Goal: Information Seeking & Learning: Learn about a topic

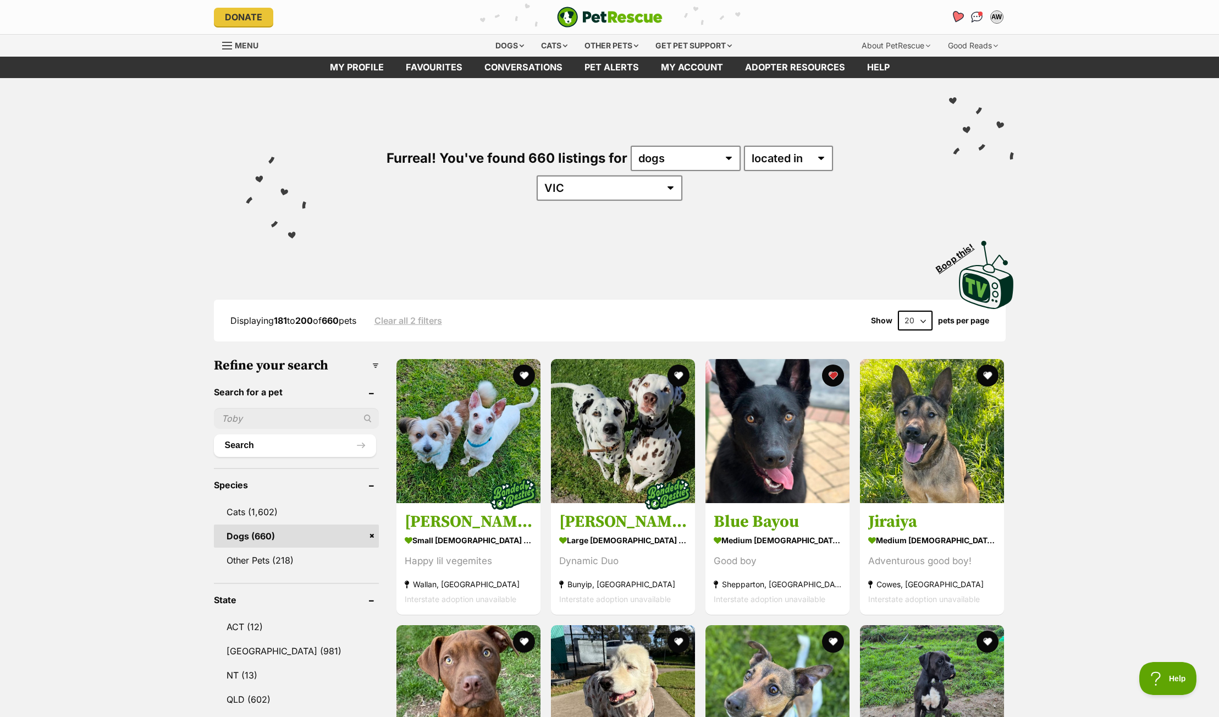
click at [955, 20] on icon "Favourites" at bounding box center [956, 16] width 13 height 13
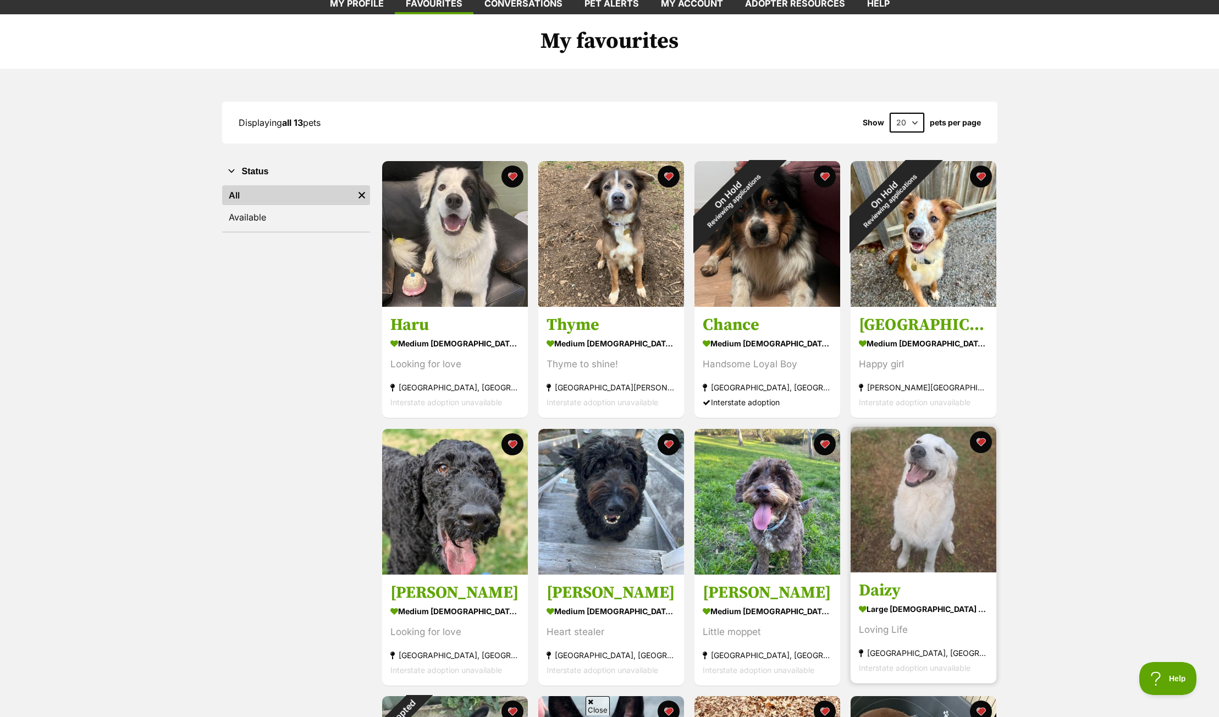
click at [928, 511] on img at bounding box center [924, 500] width 146 height 146
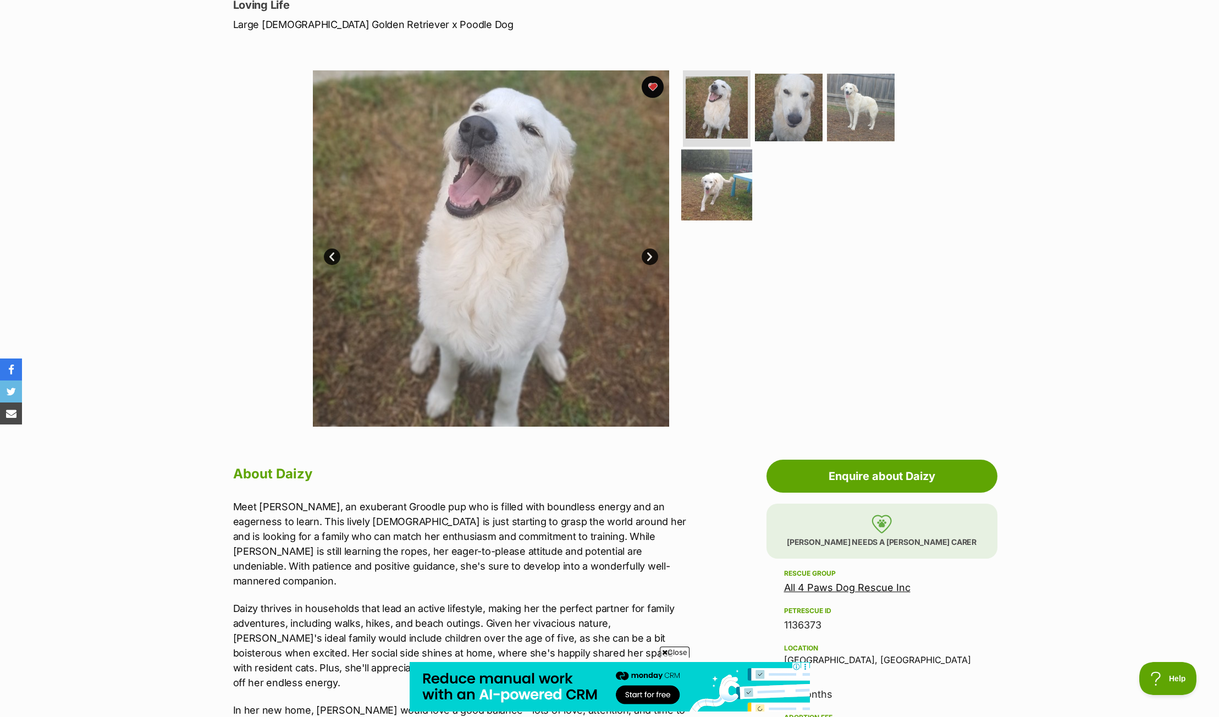
click at [727, 186] on img at bounding box center [716, 185] width 71 height 71
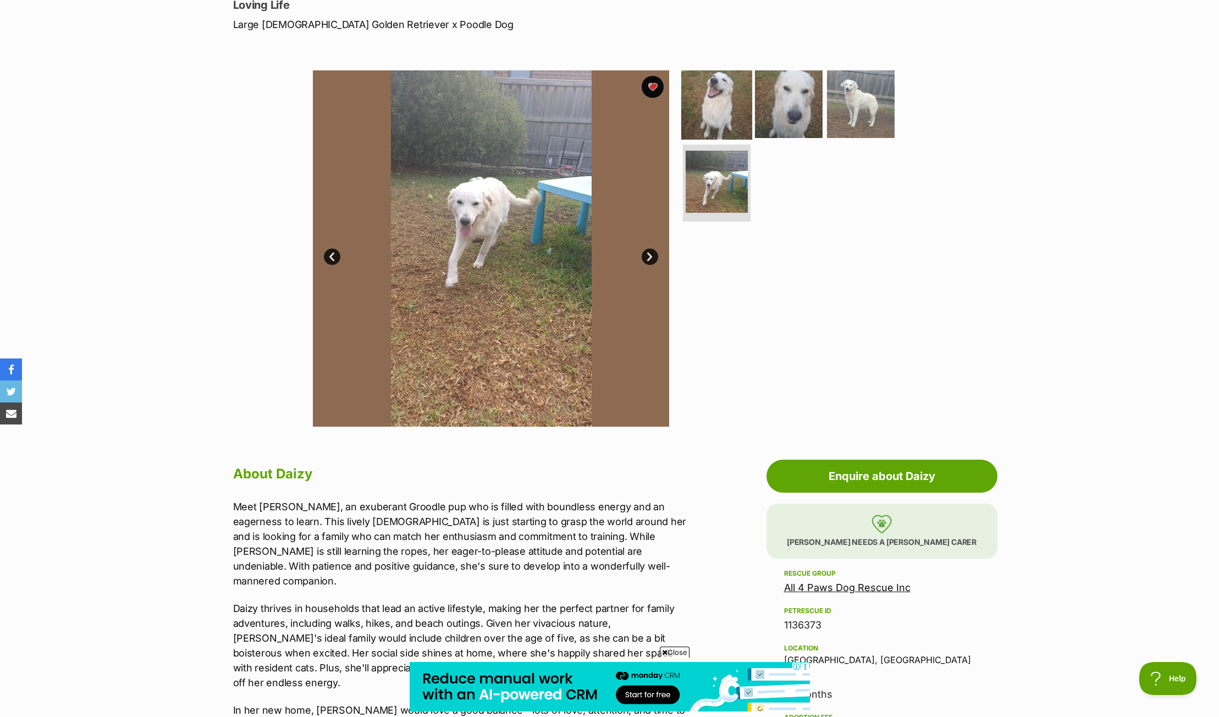
click at [718, 106] on img at bounding box center [716, 103] width 71 height 71
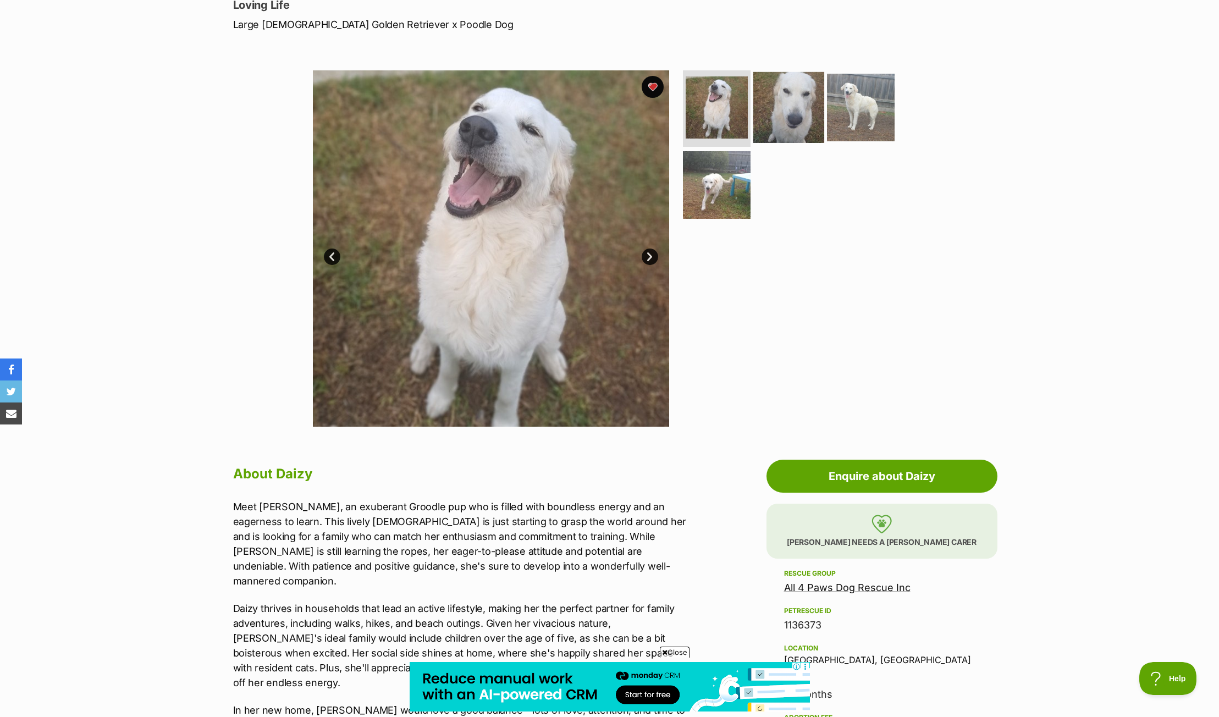
click at [801, 101] on img at bounding box center [788, 106] width 71 height 71
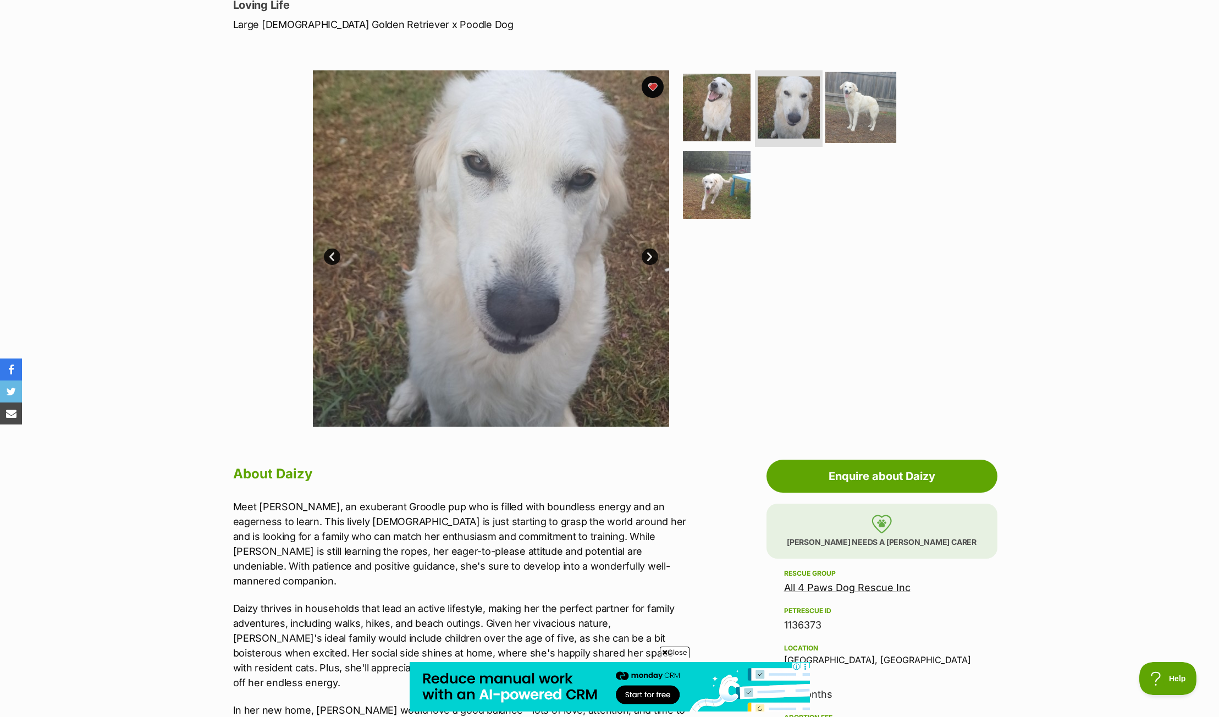
click at [843, 104] on img at bounding box center [861, 106] width 71 height 71
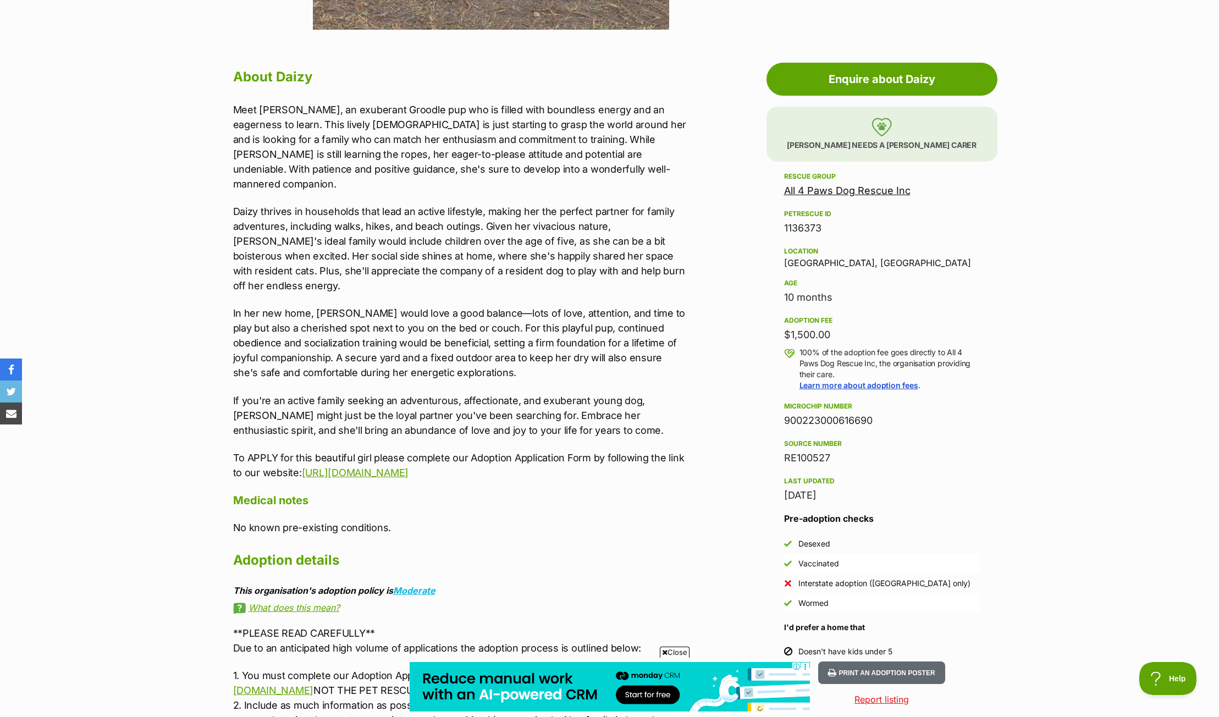
scroll to position [559, 0]
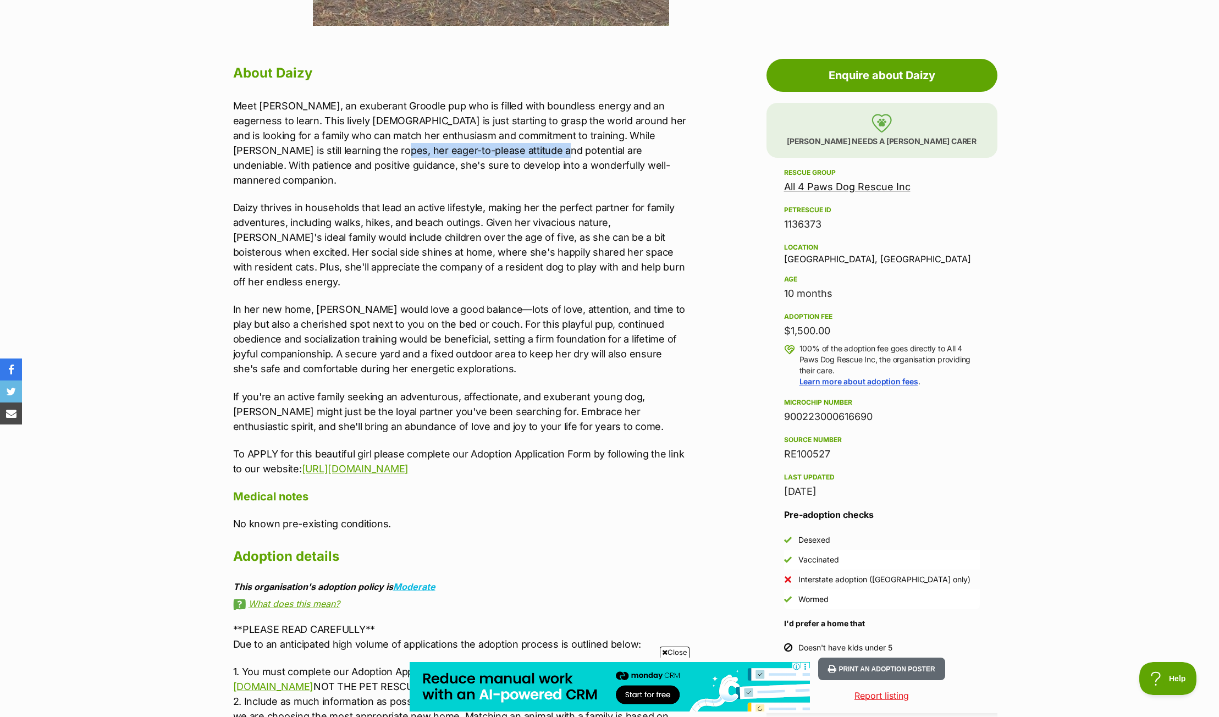
drag, startPoint x: 327, startPoint y: 150, endPoint x: 491, endPoint y: 148, distance: 163.9
click at [491, 148] on p "Meet [PERSON_NAME], an exuberant Groodle pup who is filled with boundless energ…" at bounding box center [460, 142] width 454 height 89
click at [401, 203] on p "Daizy thrives in households that lead an active lifestyle, making her the perfe…" at bounding box center [460, 244] width 454 height 89
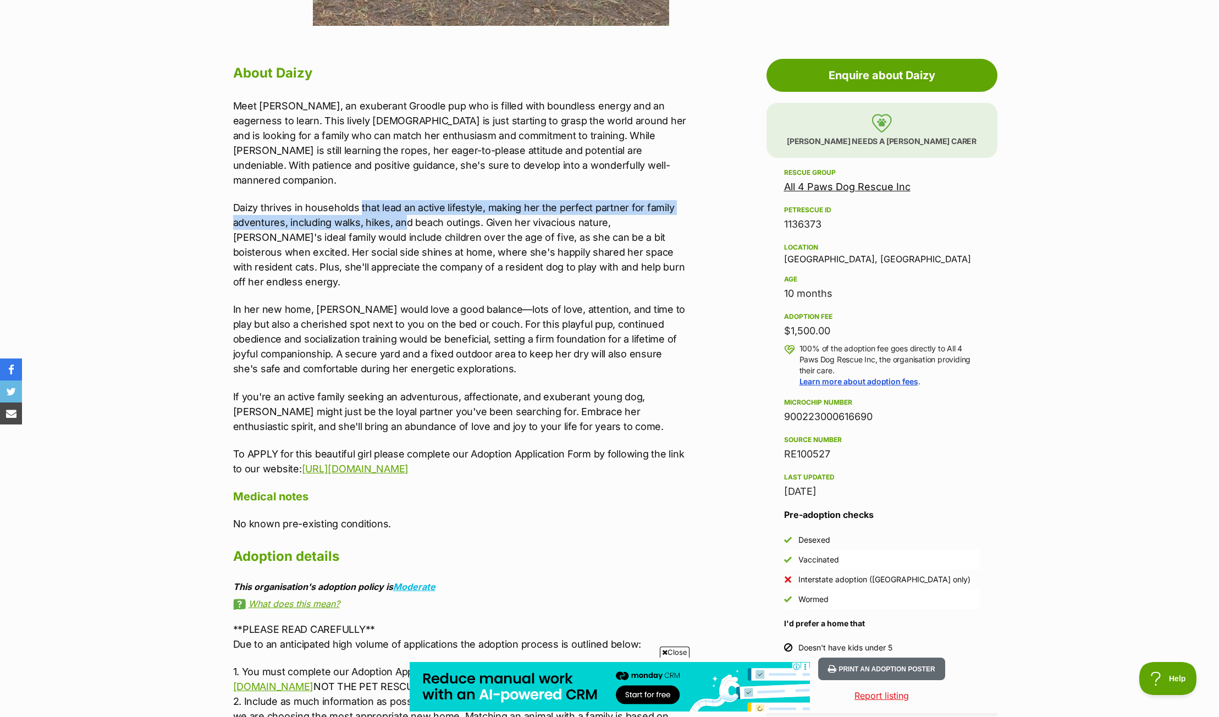
drag, startPoint x: 359, startPoint y: 193, endPoint x: 403, endPoint y: 211, distance: 47.1
click at [403, 211] on p "Daizy thrives in households that lead an active lifestyle, making her the perfe…" at bounding box center [460, 244] width 454 height 89
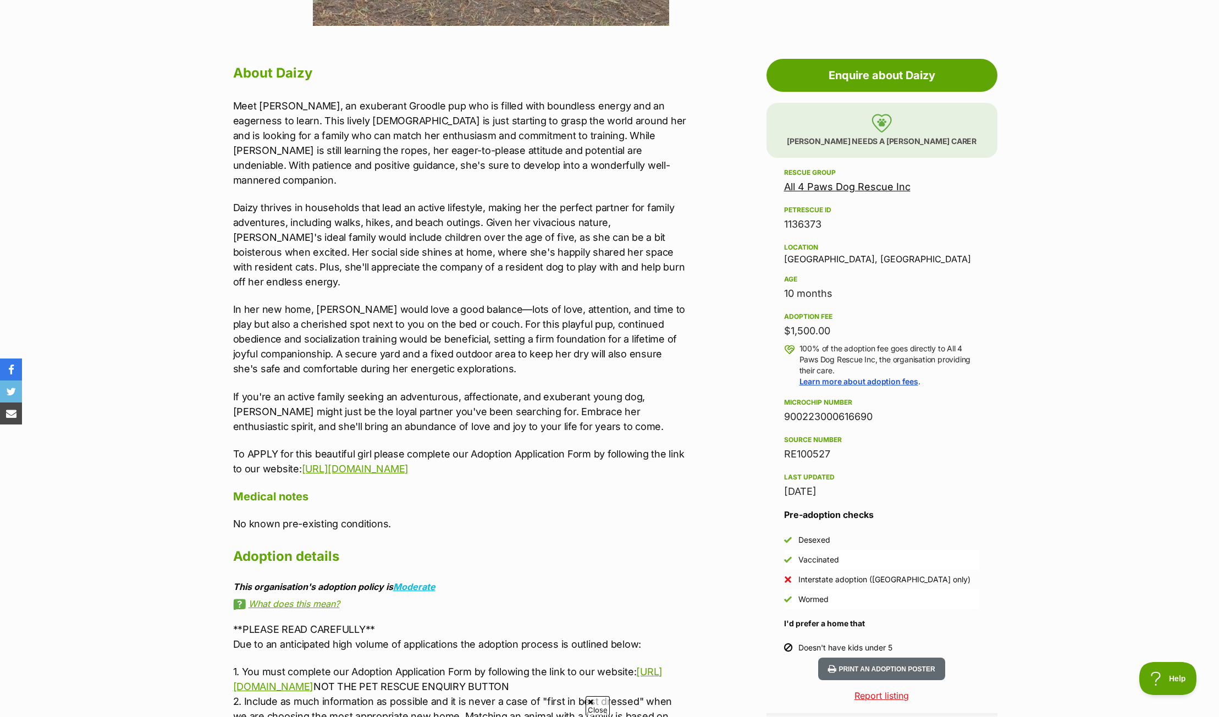
click at [443, 164] on p "Meet [PERSON_NAME], an exuberant Groodle pup who is filled with boundless energ…" at bounding box center [460, 142] width 454 height 89
click at [309, 210] on p "Daizy thrives in households that lead an active lifestyle, making her the perfe…" at bounding box center [460, 244] width 454 height 89
click at [312, 227] on p "Daizy thrives in households that lead an active lifestyle, making her the perfe…" at bounding box center [460, 244] width 454 height 89
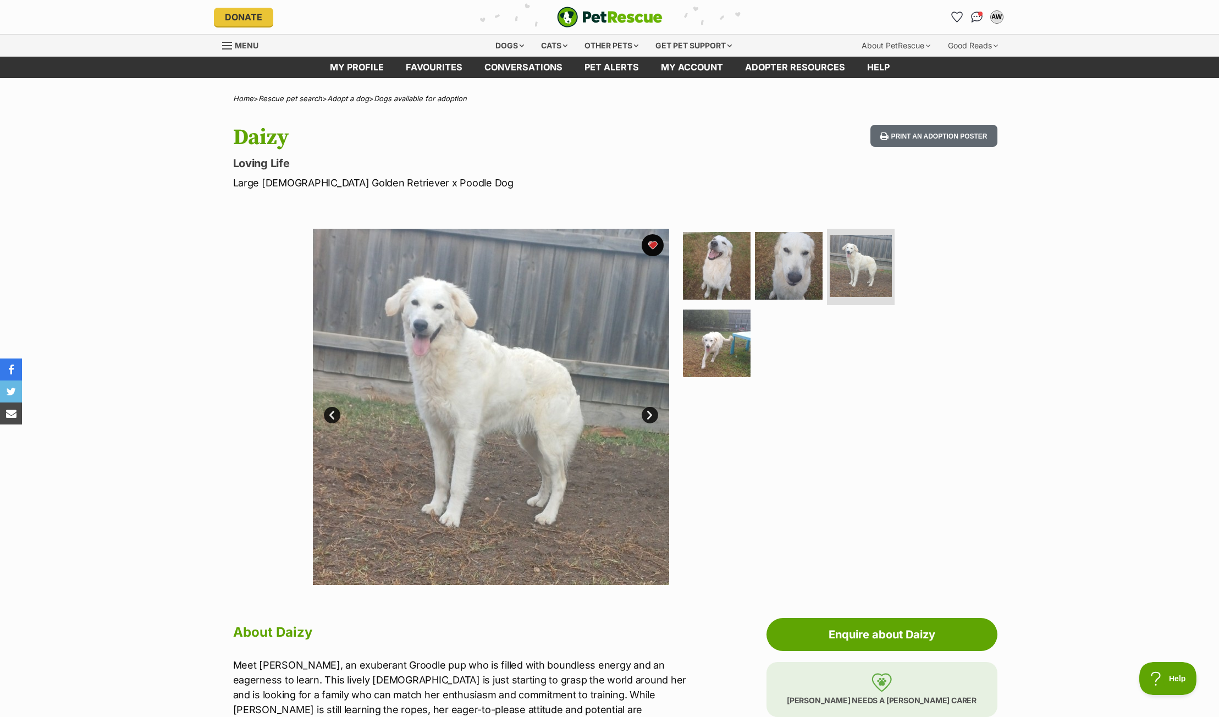
scroll to position [0, 0]
click at [937, 136] on button "Print an adoption poster" at bounding box center [934, 136] width 126 height 23
click at [956, 19] on icon "Favourites" at bounding box center [956, 16] width 13 height 13
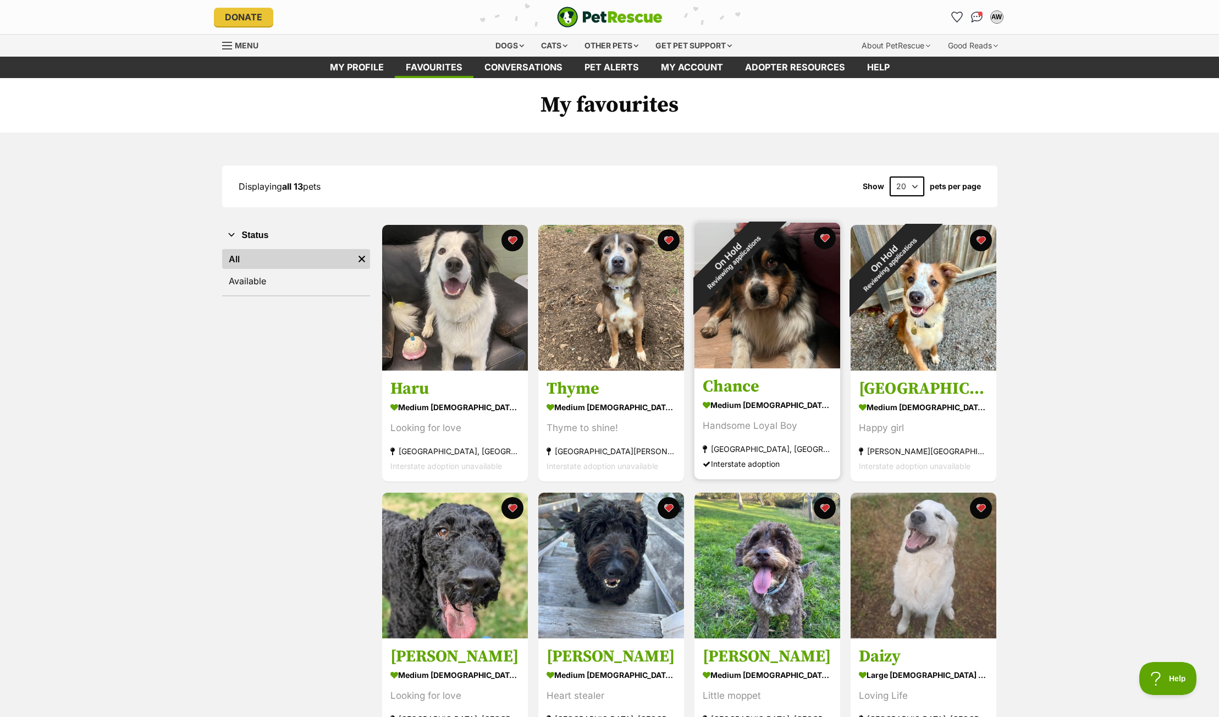
click at [762, 313] on img at bounding box center [768, 296] width 146 height 146
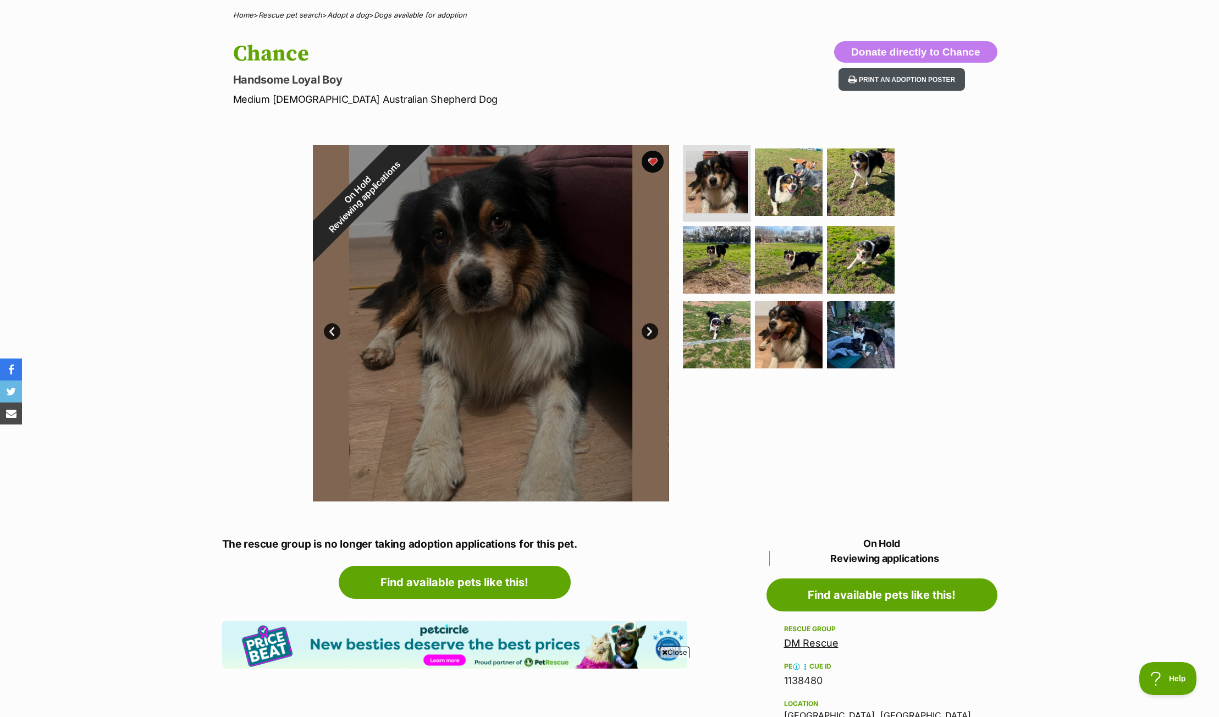
click at [921, 81] on button "Print an adoption poster" at bounding box center [902, 79] width 126 height 23
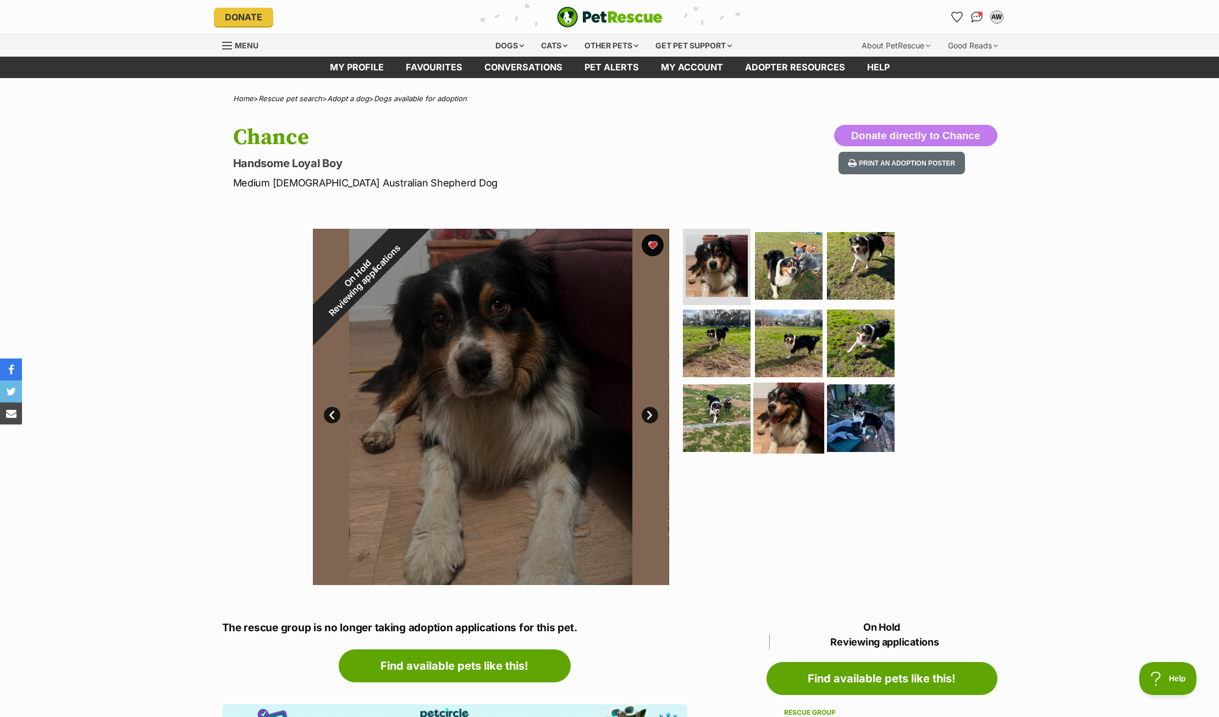
click at [777, 403] on img at bounding box center [788, 418] width 71 height 71
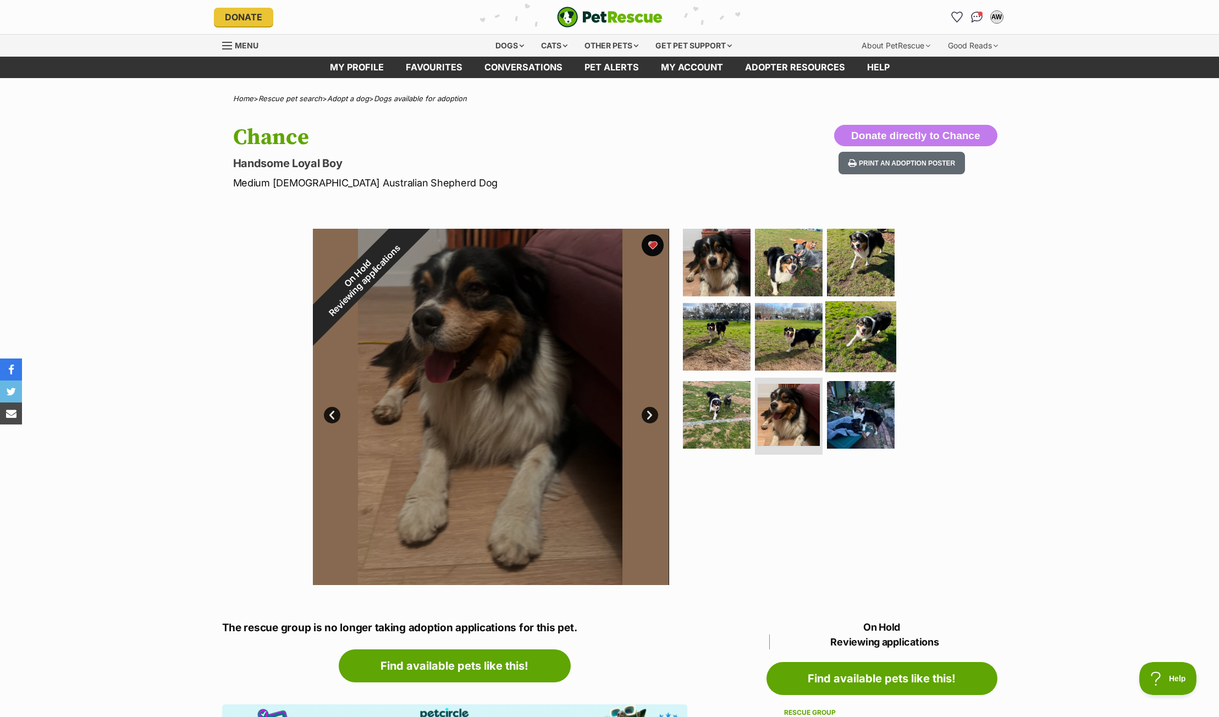
click at [859, 329] on img at bounding box center [861, 336] width 71 height 71
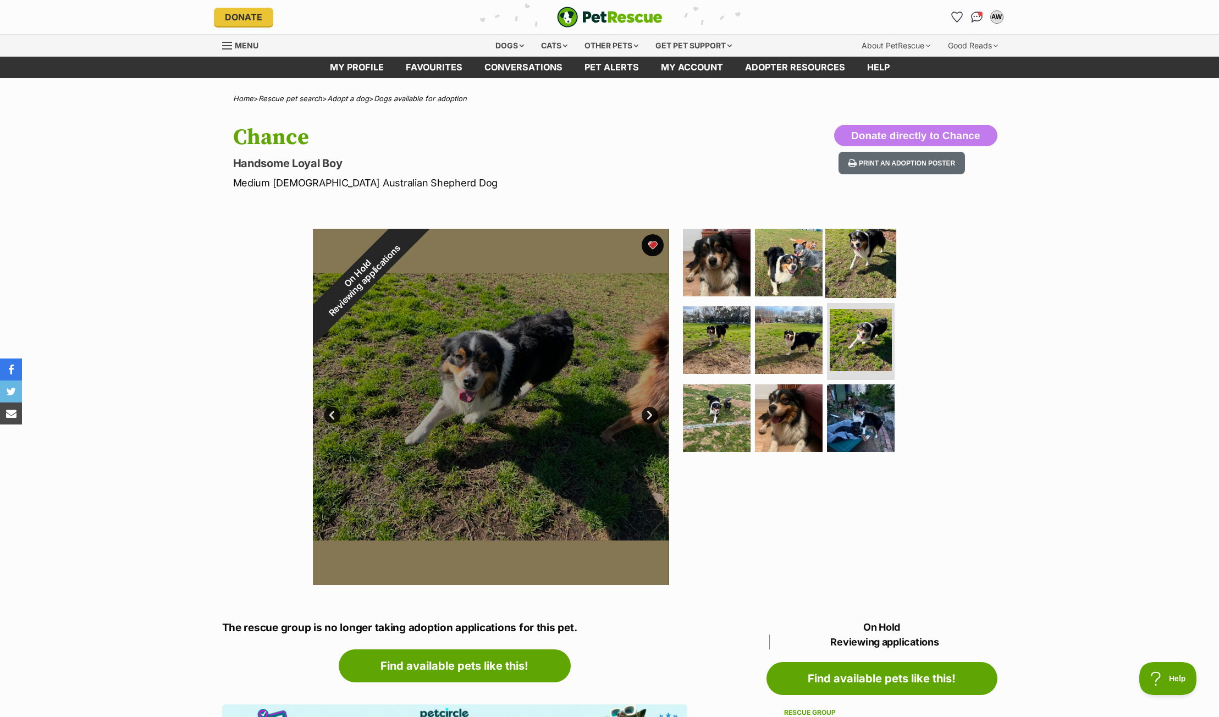
click at [857, 261] on img at bounding box center [861, 262] width 71 height 71
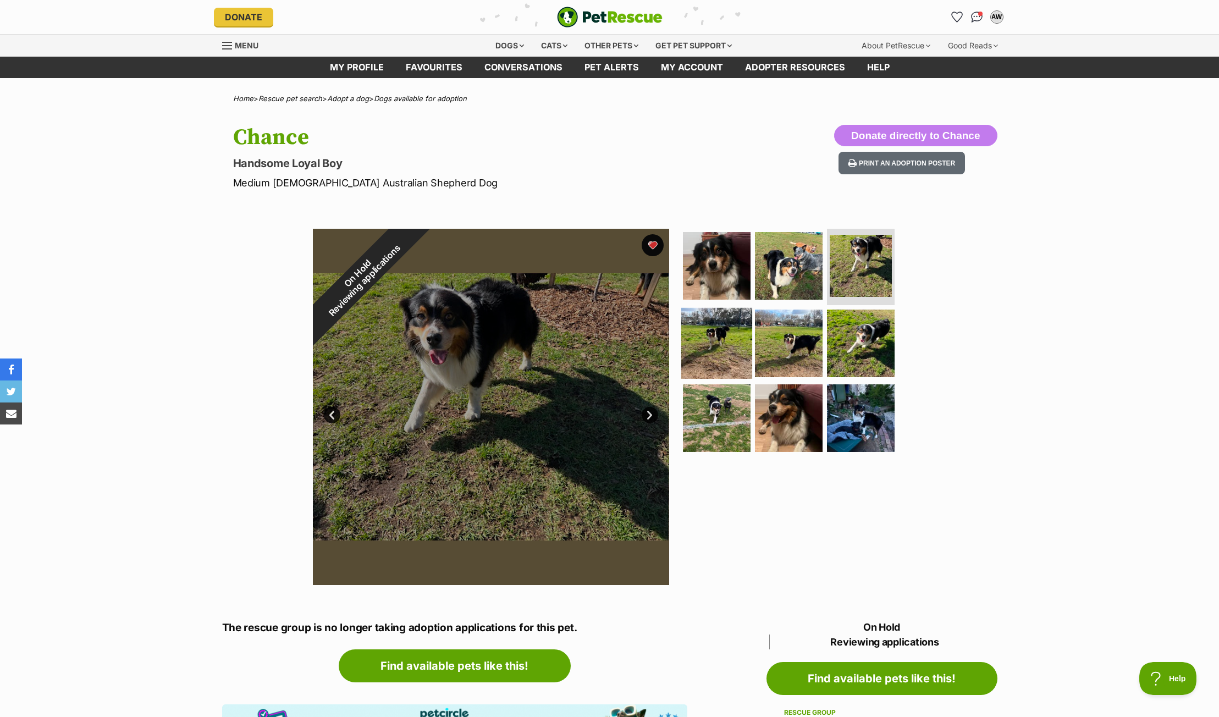
click at [716, 329] on img at bounding box center [716, 343] width 71 height 71
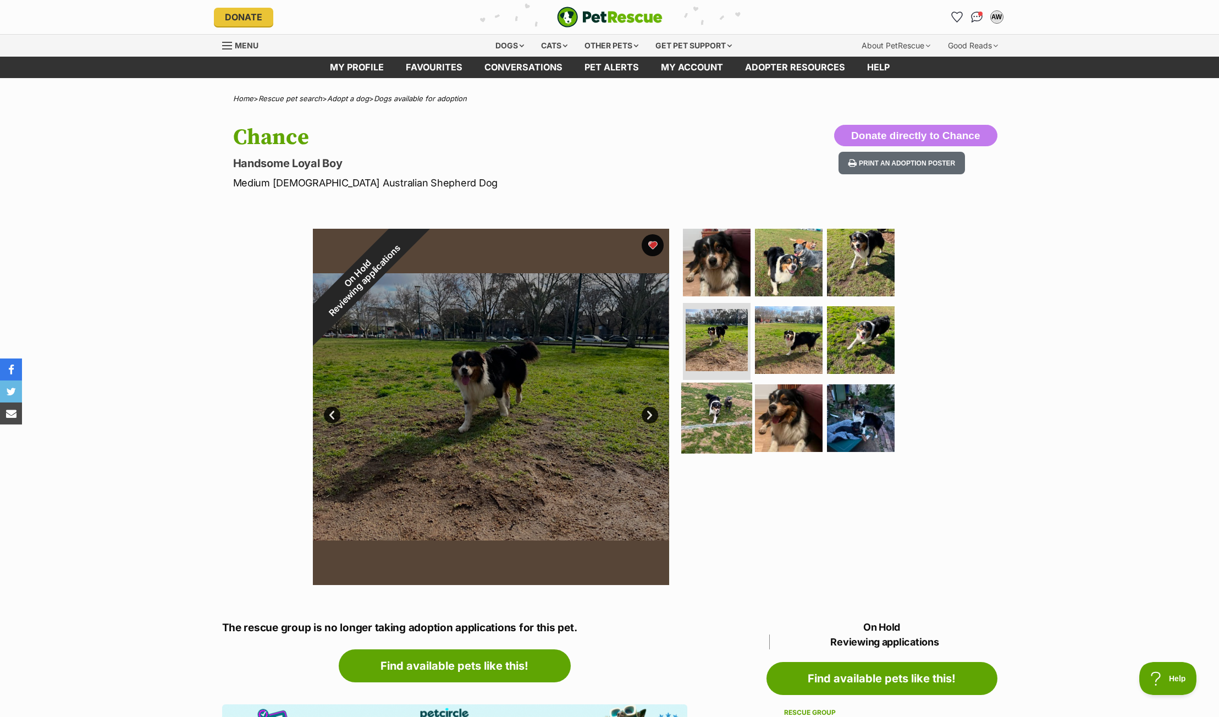
click at [713, 404] on img at bounding box center [716, 418] width 71 height 71
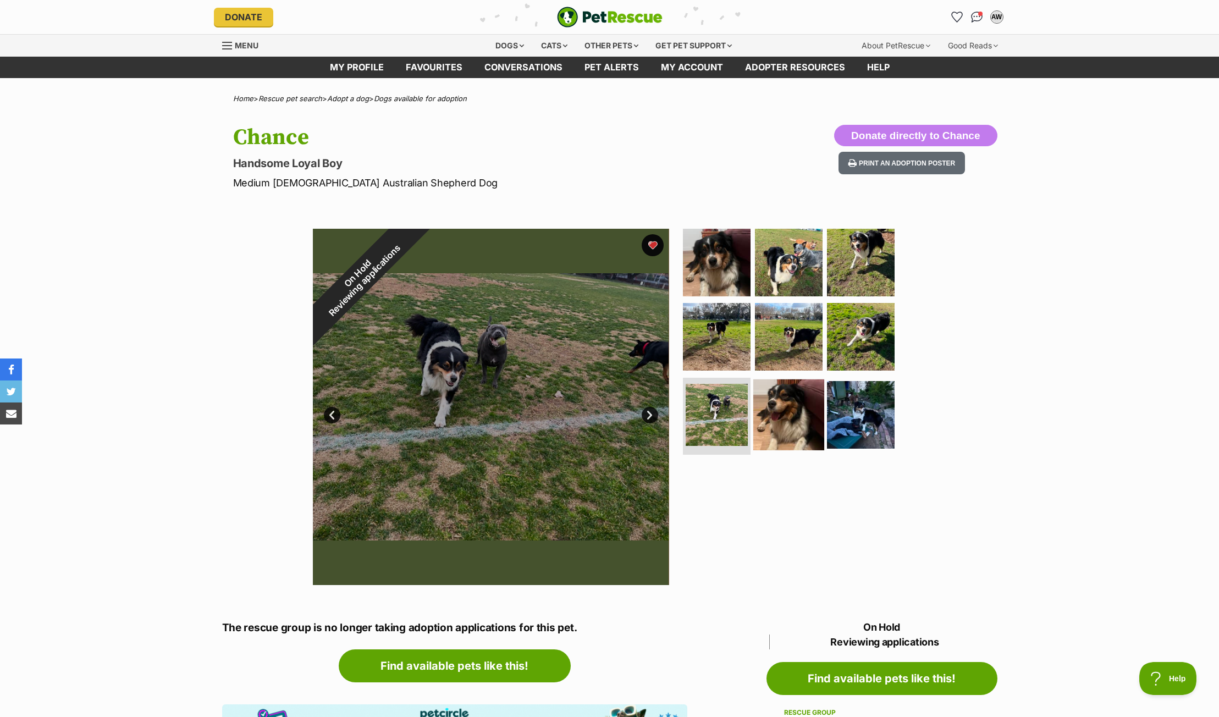
click at [777, 406] on img at bounding box center [788, 414] width 71 height 71
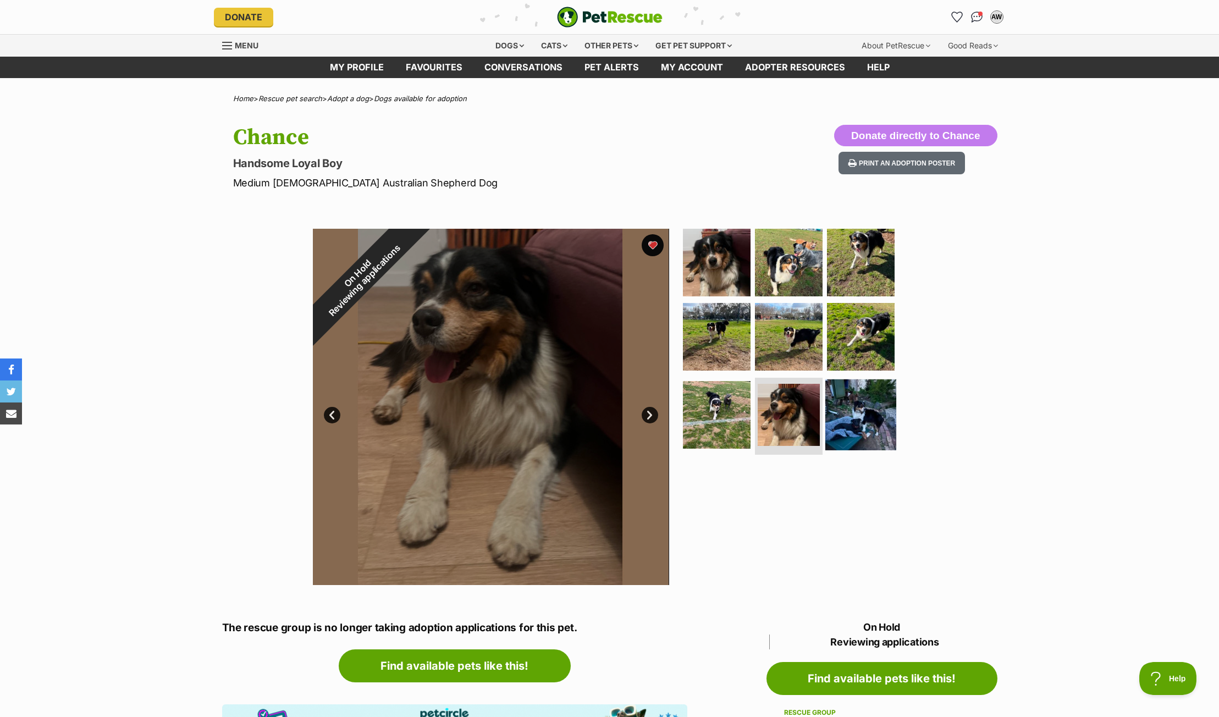
click at [848, 406] on img at bounding box center [861, 414] width 71 height 71
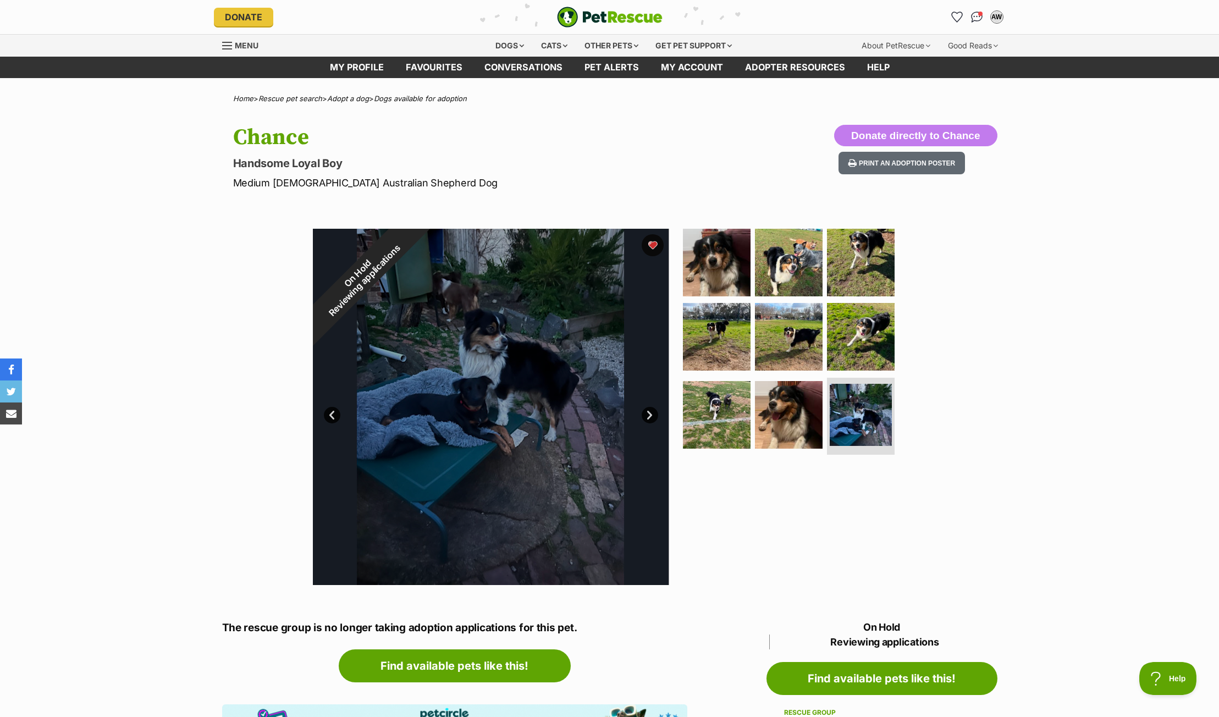
click at [1016, 321] on div "On Hold Reviewing applications 9 of 9 images 9 of 9 images 9 of 9 images 9 of 9…" at bounding box center [609, 398] width 1219 height 373
click at [955, 350] on div "On Hold Reviewing applications 9 of 9 images 9 of 9 images 9 of 9 images 9 of 9…" at bounding box center [609, 398] width 1219 height 373
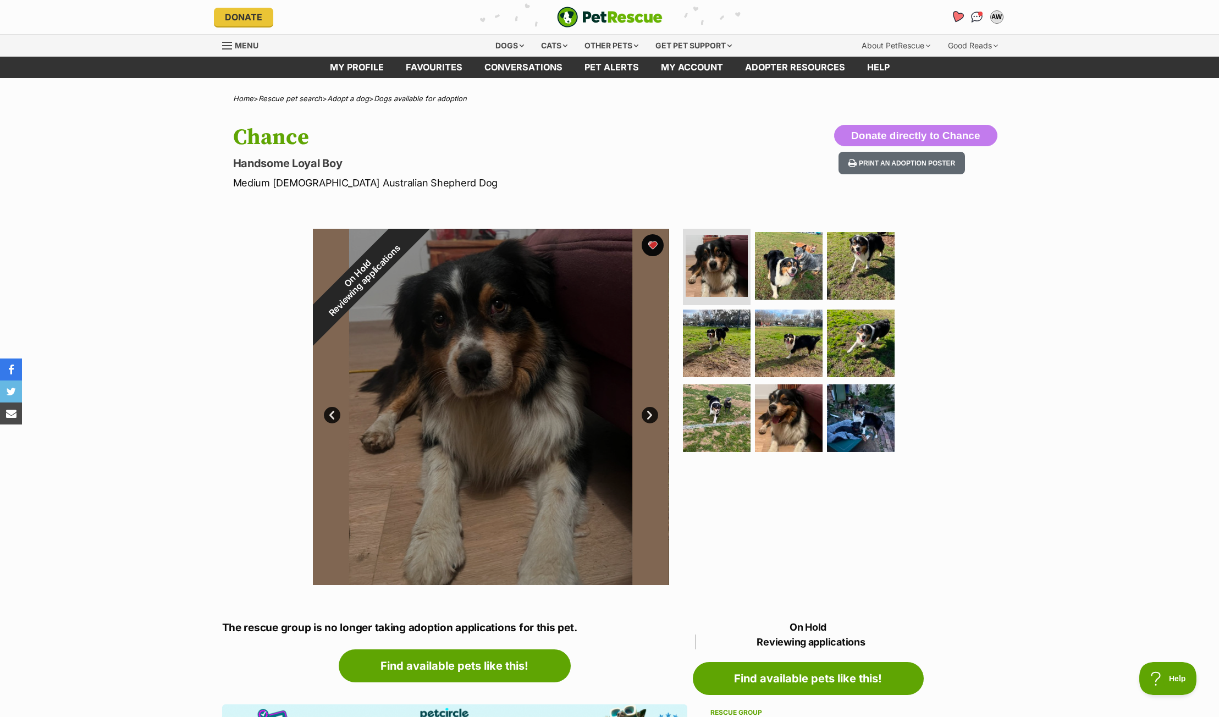
click at [958, 17] on icon "Favourites" at bounding box center [956, 16] width 13 height 13
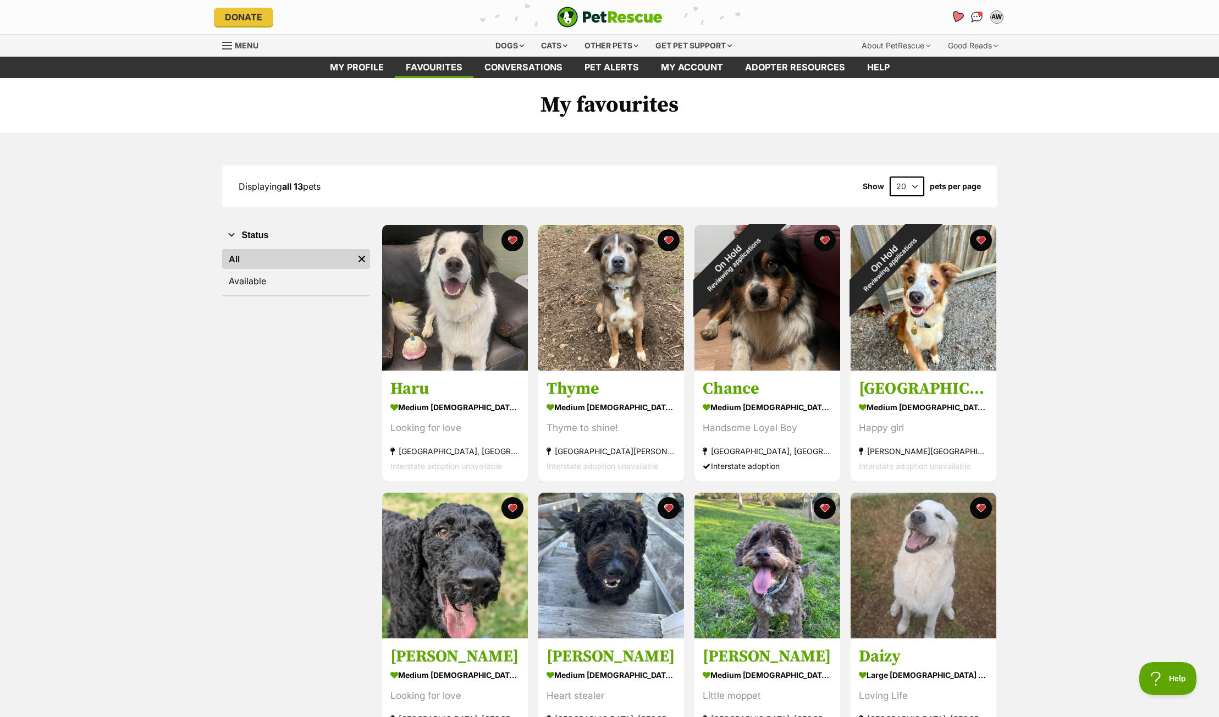
click at [956, 16] on icon "Favourites" at bounding box center [956, 16] width 13 height 13
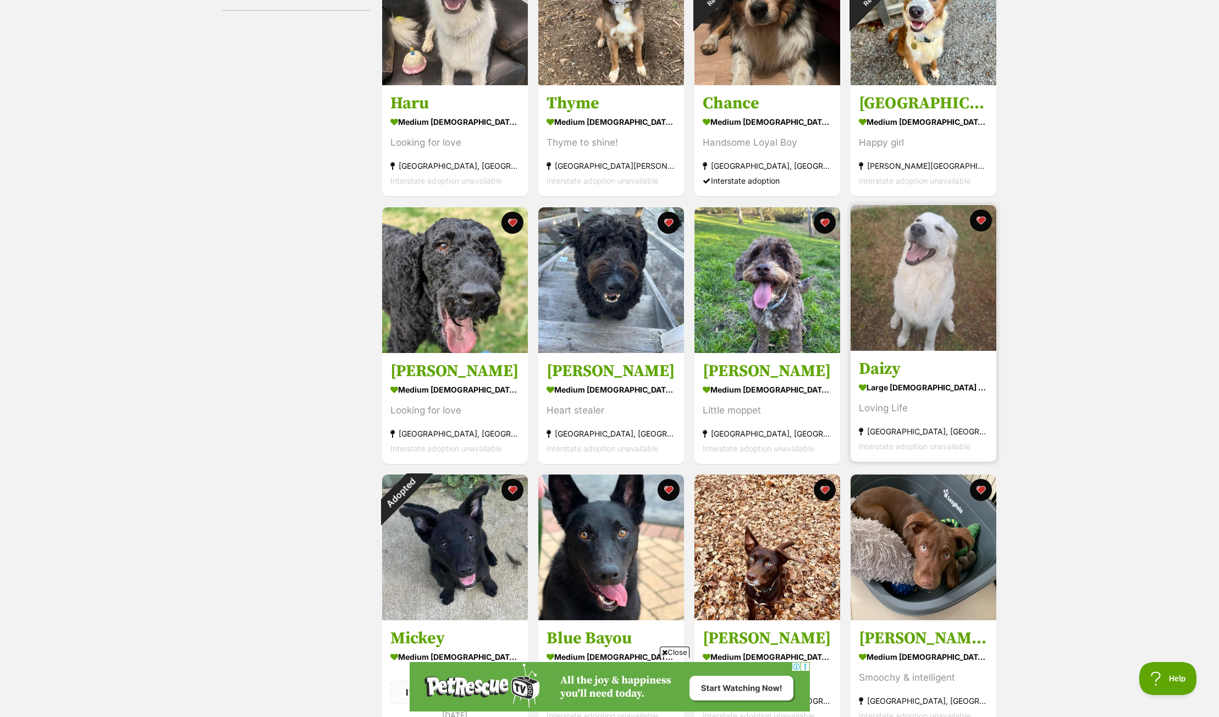
click at [910, 339] on img at bounding box center [924, 278] width 146 height 146
